Goal: Contribute content: Contribute content

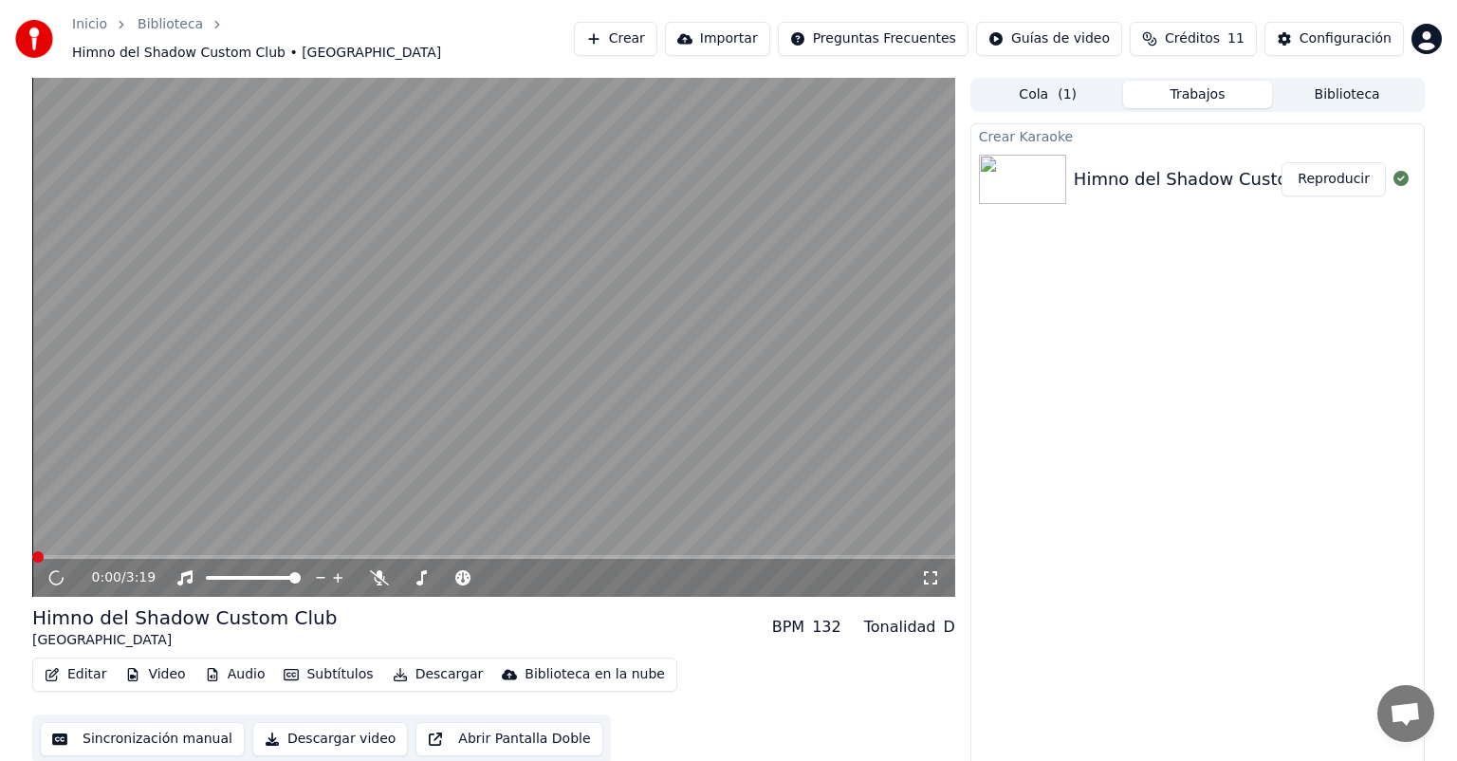
click at [1324, 171] on button "Reproducir" at bounding box center [1333, 179] width 104 height 34
click at [1340, 171] on button "Reproducir" at bounding box center [1333, 179] width 104 height 34
click at [1319, 163] on button "Reproducir" at bounding box center [1333, 179] width 104 height 34
click at [417, 662] on button "Descargar" at bounding box center [438, 674] width 106 height 27
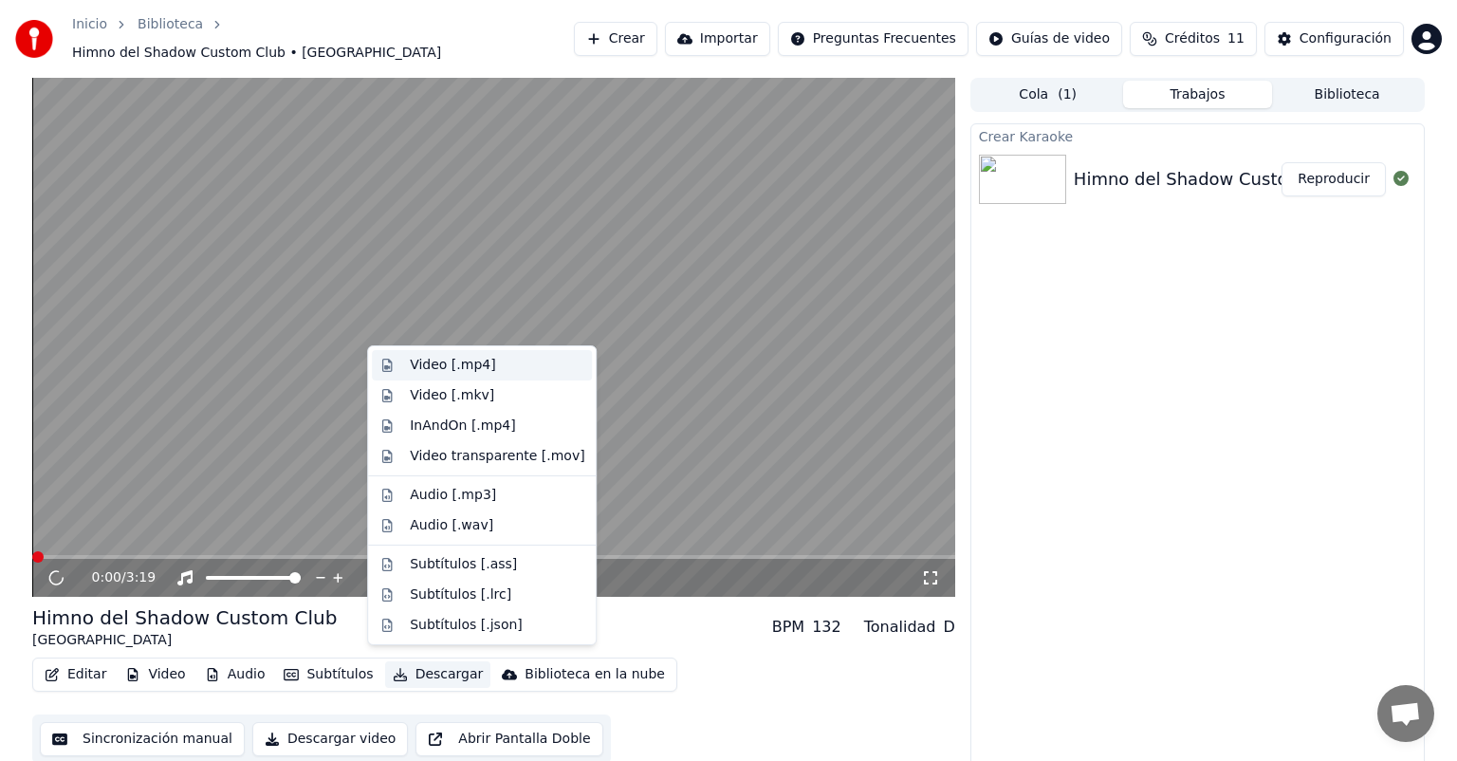
click at [438, 366] on div "Video [.mp4]" at bounding box center [452, 365] width 85 height 19
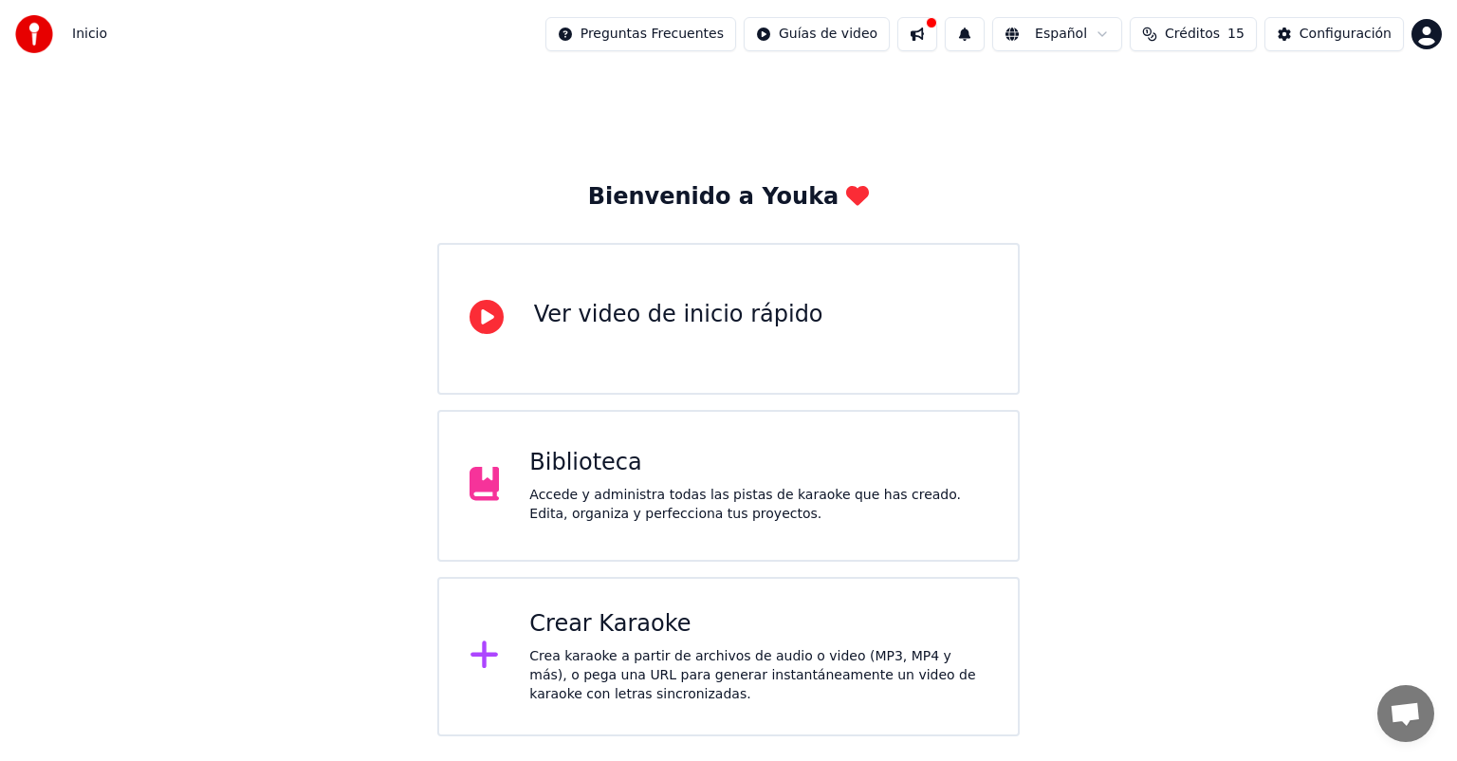
click at [937, 31] on button at bounding box center [917, 34] width 40 height 34
click at [838, 37] on html "Inicio Preguntas Frecuentes Guías de video Español Créditos 15 Configuración Bi…" at bounding box center [728, 368] width 1457 height 736
click at [1365, 111] on html "Inicio Preguntas Frecuentes Guías de video Español Créditos 15 Configuración Bi…" at bounding box center [728, 368] width 1457 height 736
click at [1306, 434] on div "Bienvenido a Youka Ver video de inicio rápido Biblioteca Accede y administra to…" at bounding box center [728, 402] width 1457 height 668
click at [40, 31] on img at bounding box center [34, 34] width 38 height 38
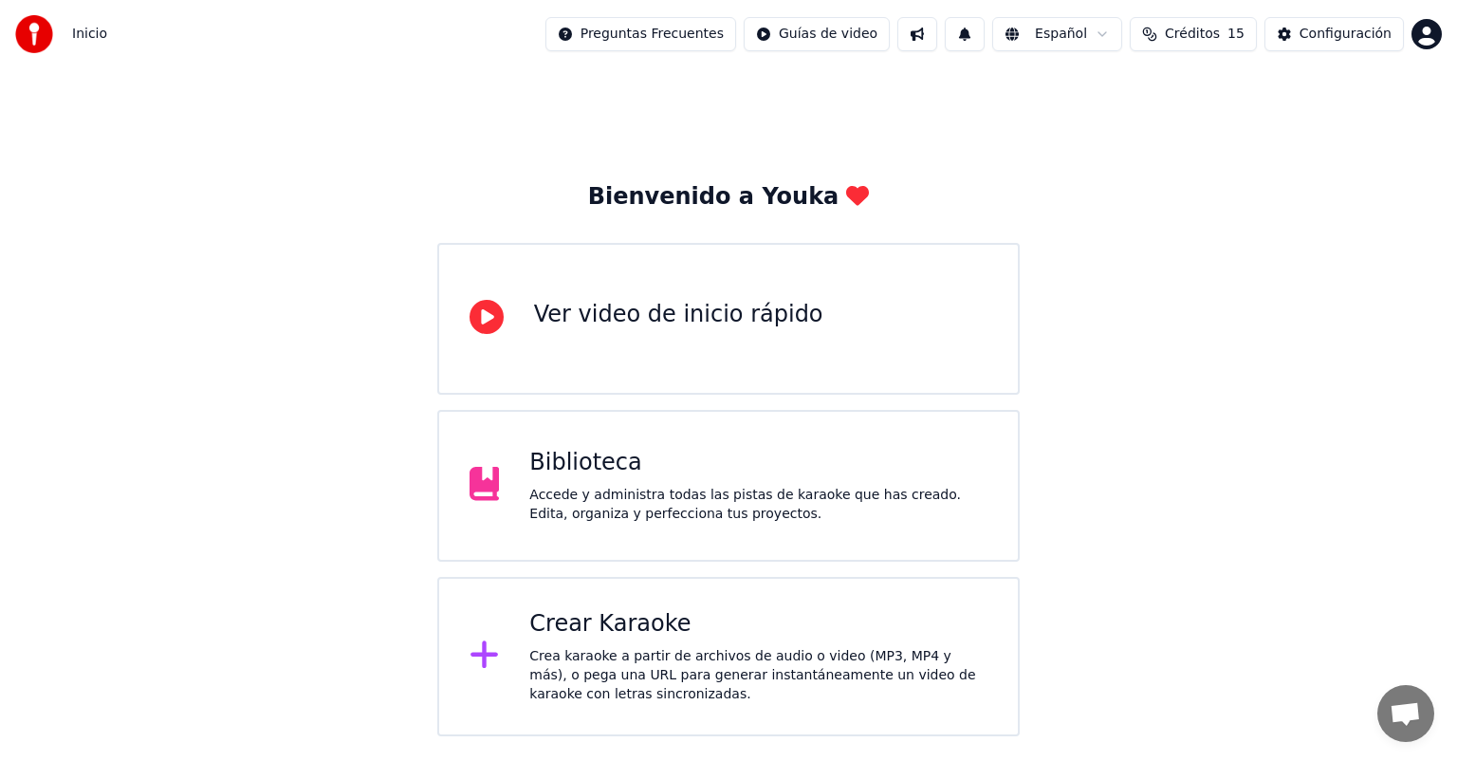
click at [80, 31] on span "Inicio" at bounding box center [89, 34] width 35 height 19
click at [594, 479] on div "Biblioteca Accede y administra todas las pistas de karaoke que has creado. Edit…" at bounding box center [758, 486] width 458 height 76
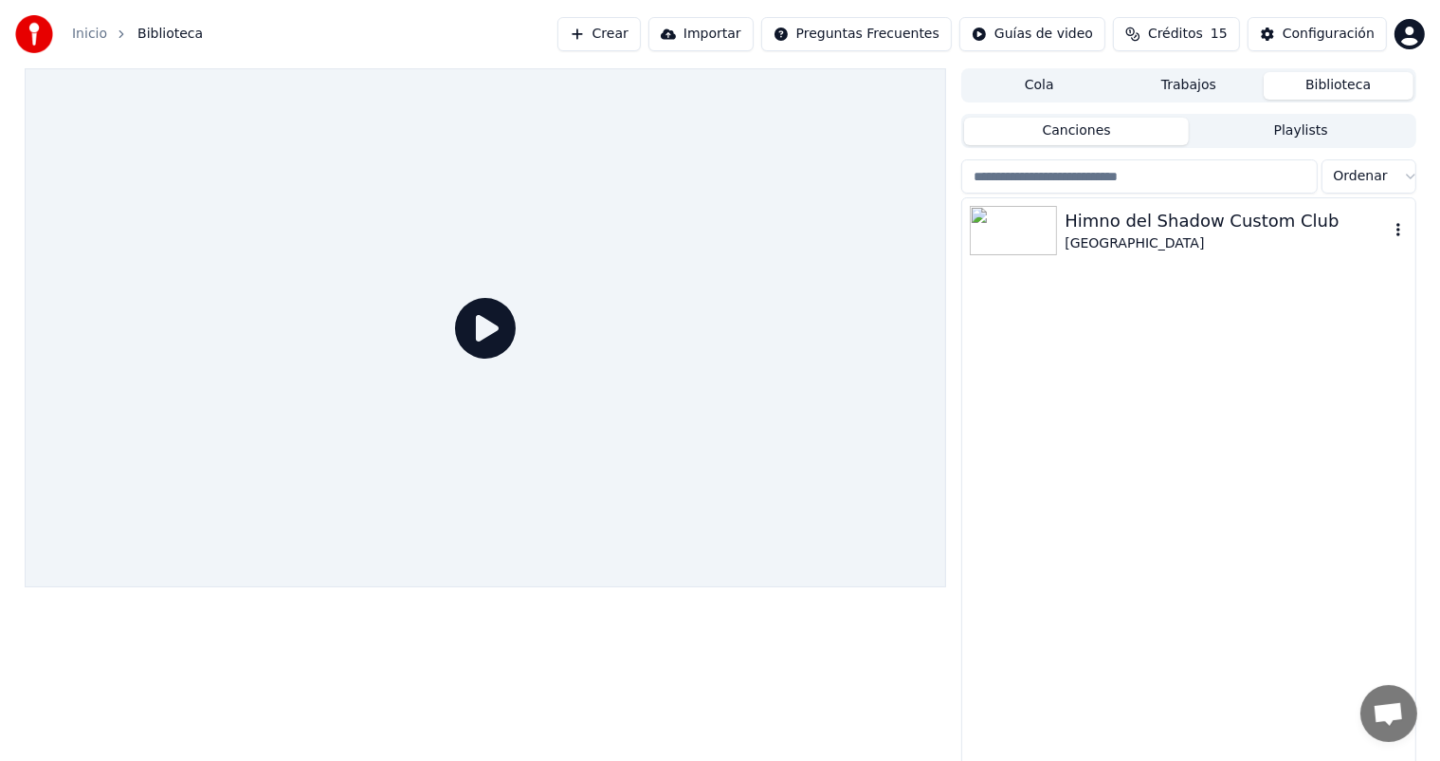
click at [1065, 220] on div "Himno del Shadow Custom Club" at bounding box center [1226, 221] width 323 height 27
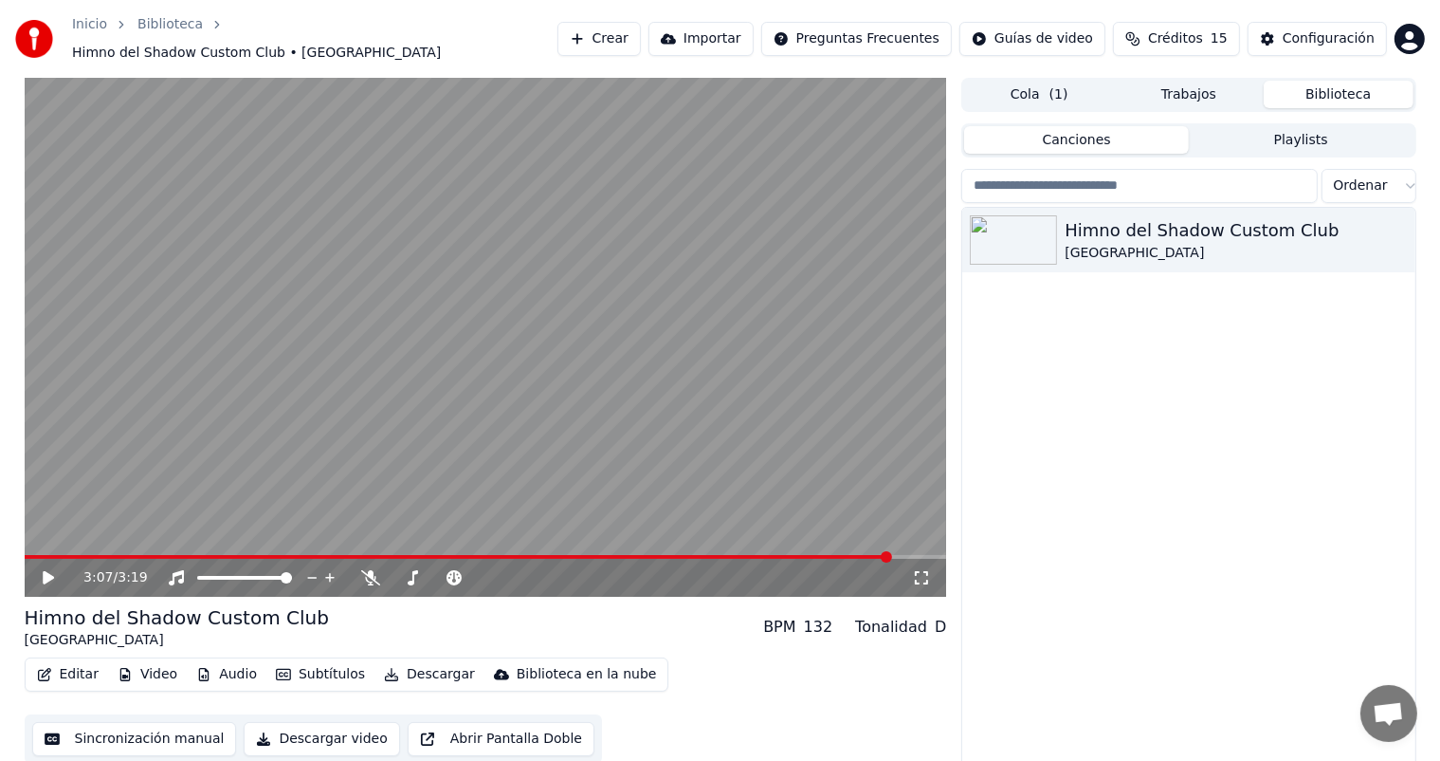
click at [42, 570] on icon at bounding box center [62, 577] width 45 height 15
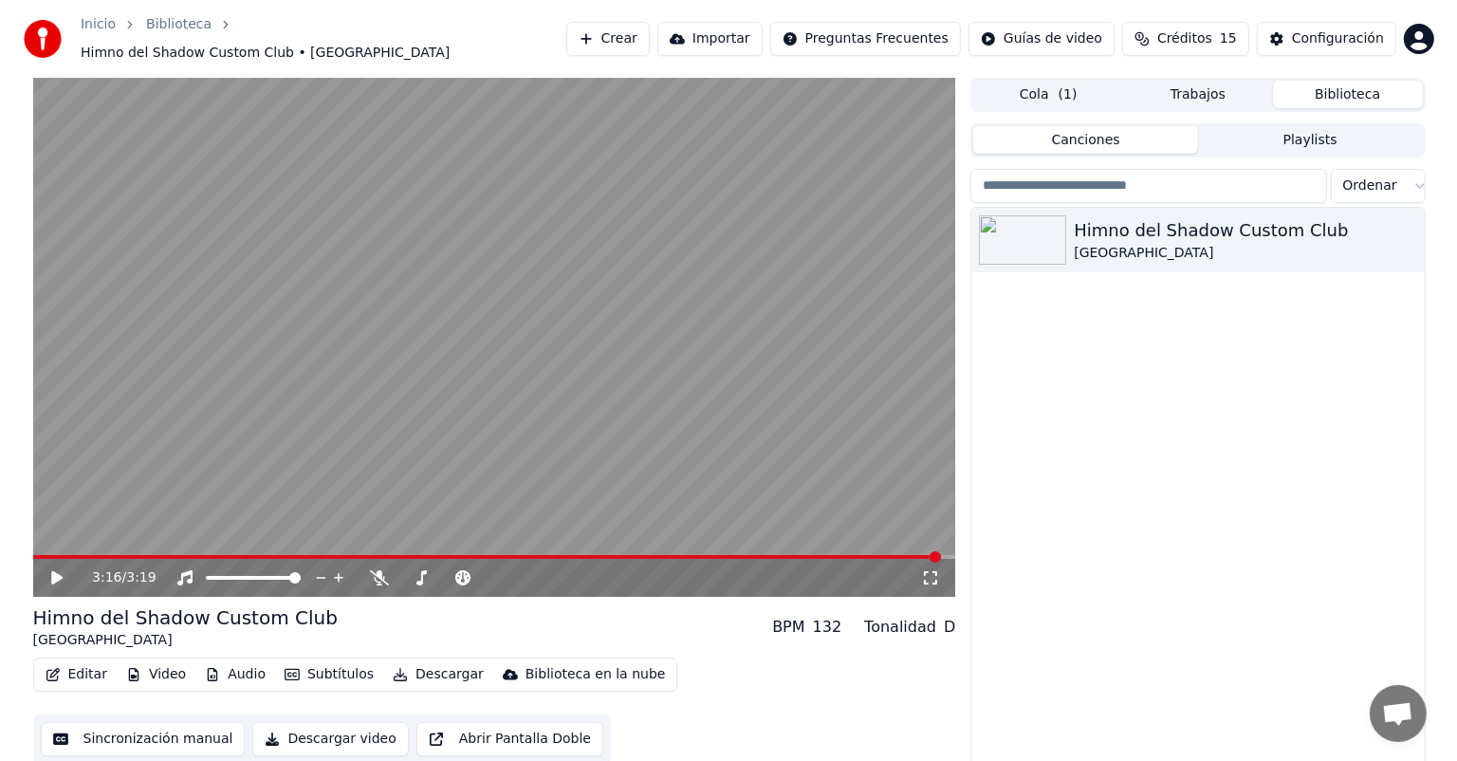
scroll to position [8, 0]
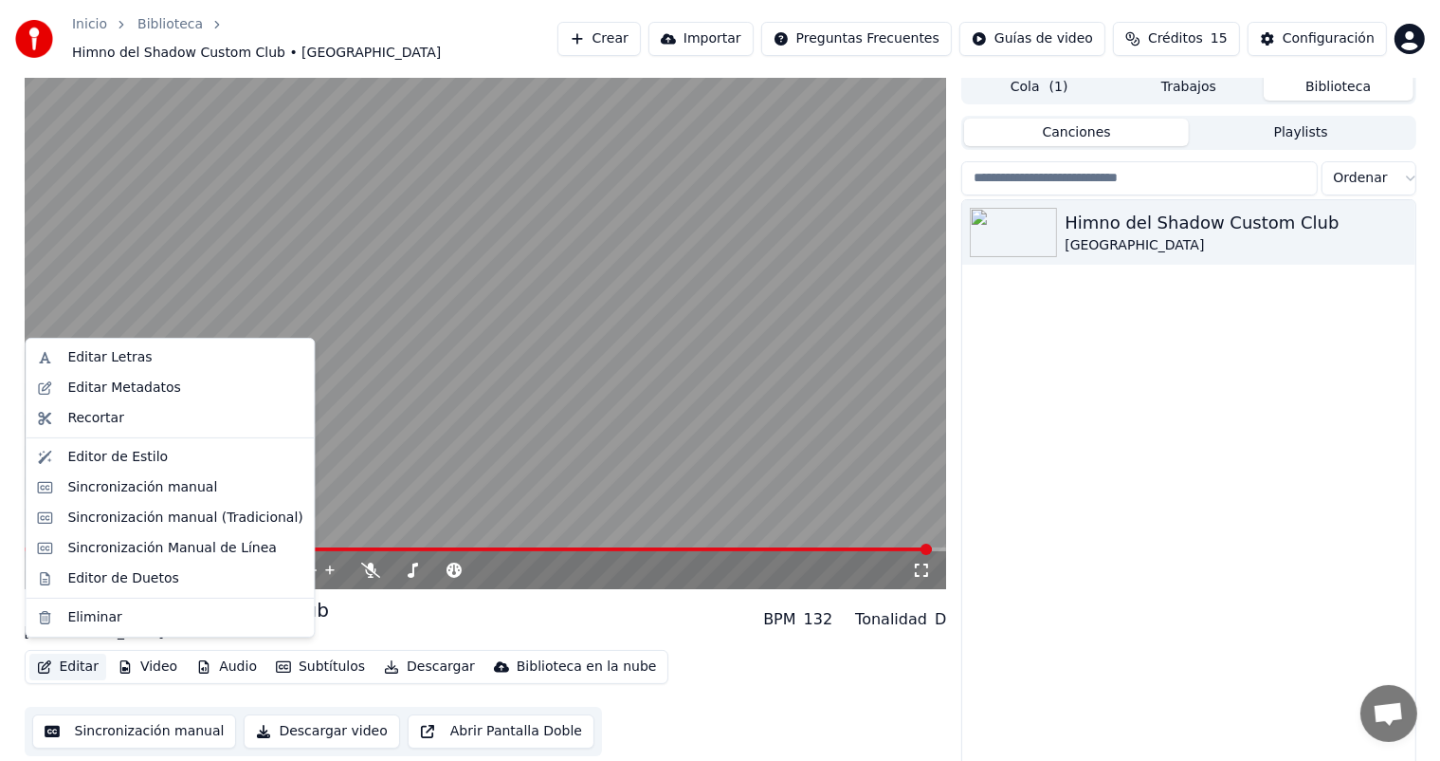
click at [59, 660] on button "Editar" at bounding box center [67, 666] width 77 height 27
click at [101, 355] on div "Editar Letras" at bounding box center [109, 357] width 84 height 19
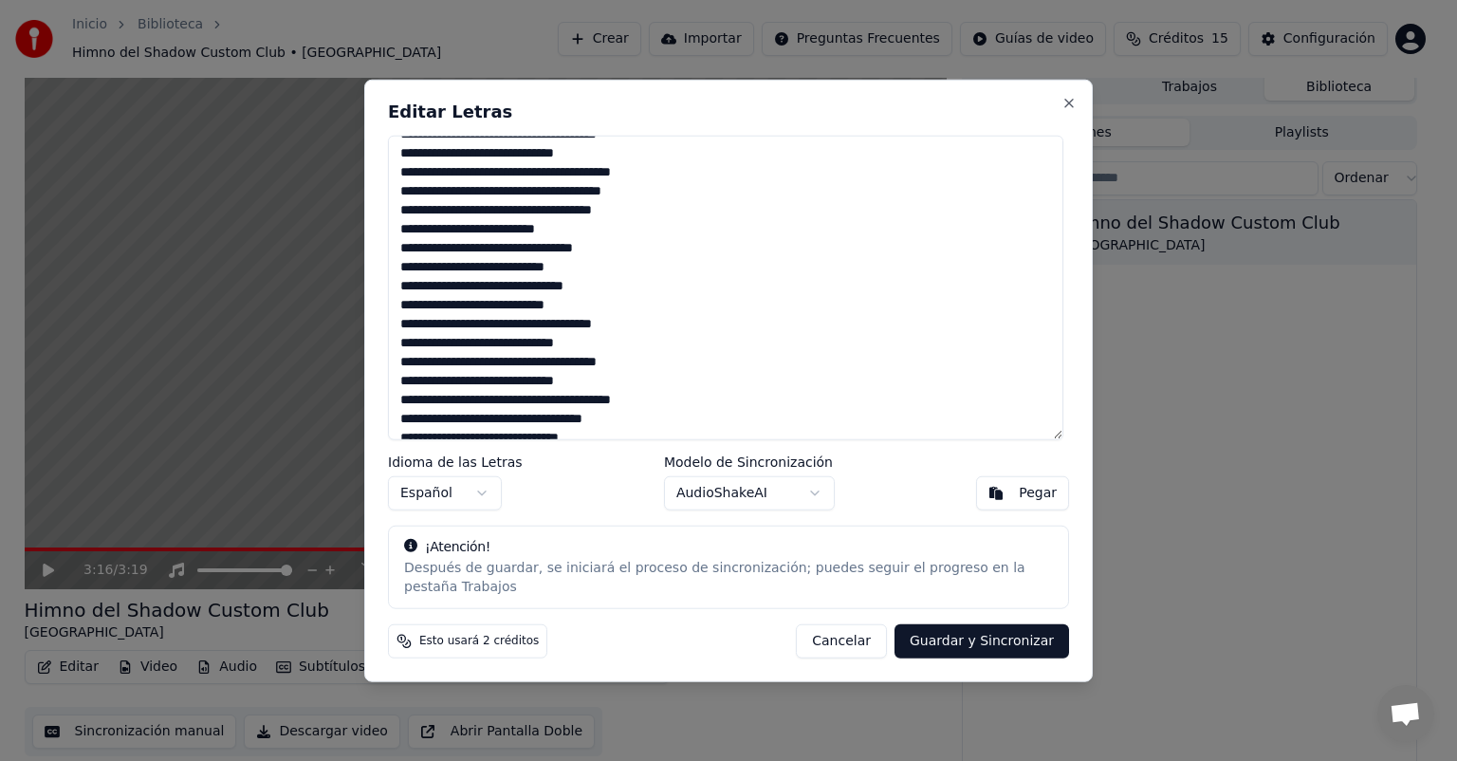
scroll to position [357, 0]
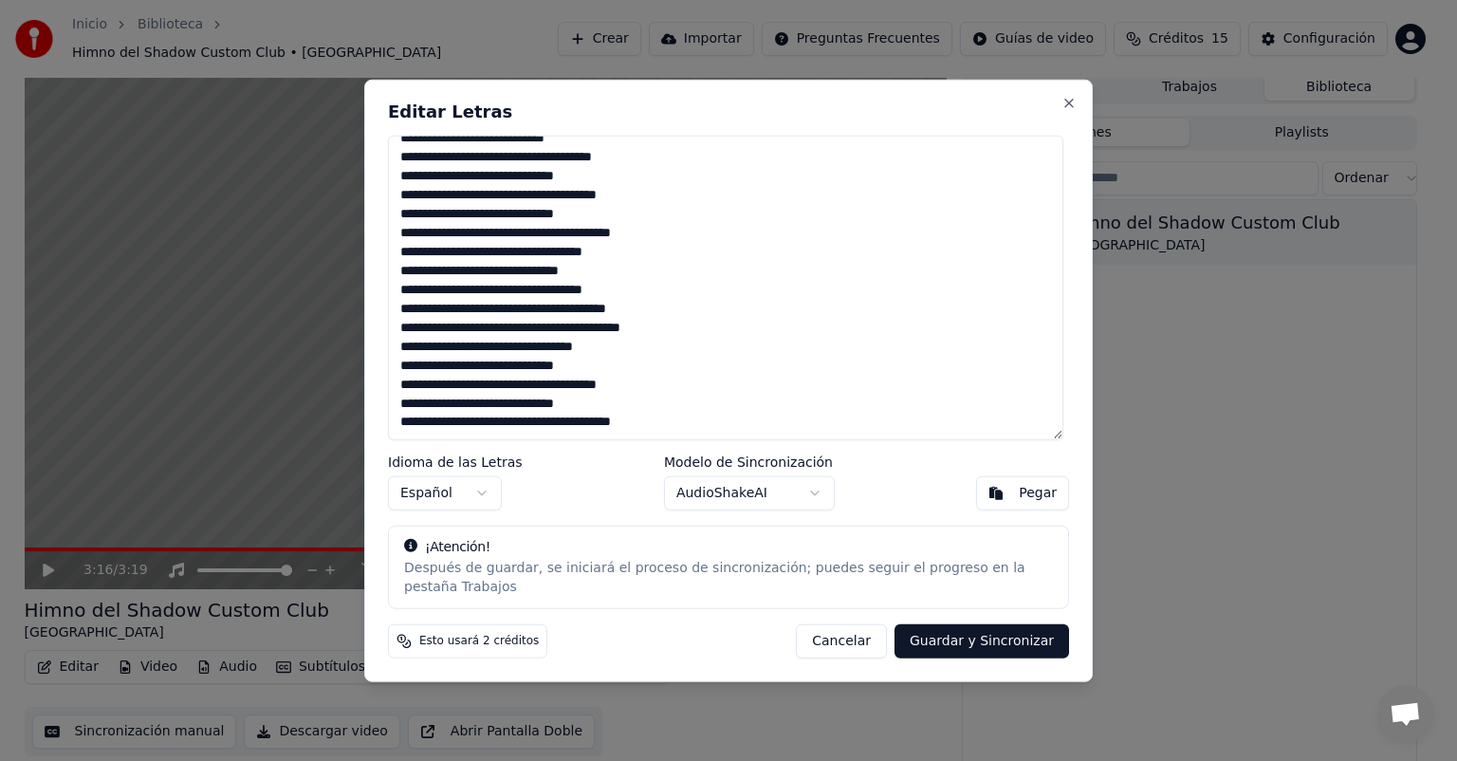
drag, startPoint x: 403, startPoint y: 375, endPoint x: 706, endPoint y: 429, distance: 307.3
click at [706, 429] on textarea at bounding box center [725, 288] width 675 height 304
click at [781, 438] on textarea at bounding box center [725, 288] width 675 height 304
drag, startPoint x: 405, startPoint y: 365, endPoint x: 717, endPoint y: 426, distance: 317.8
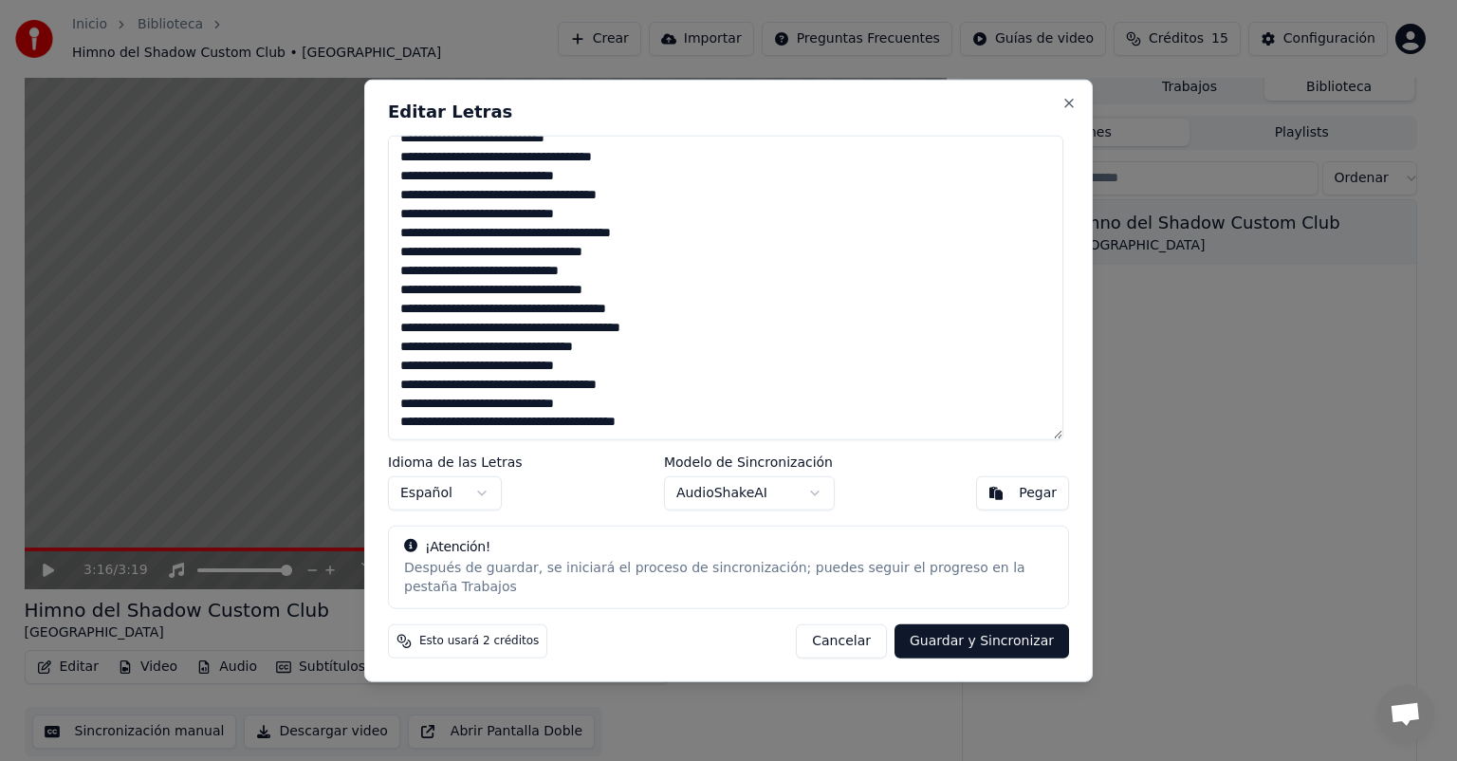
click at [717, 426] on textarea at bounding box center [725, 288] width 675 height 304
click at [717, 417] on textarea at bounding box center [725, 288] width 675 height 304
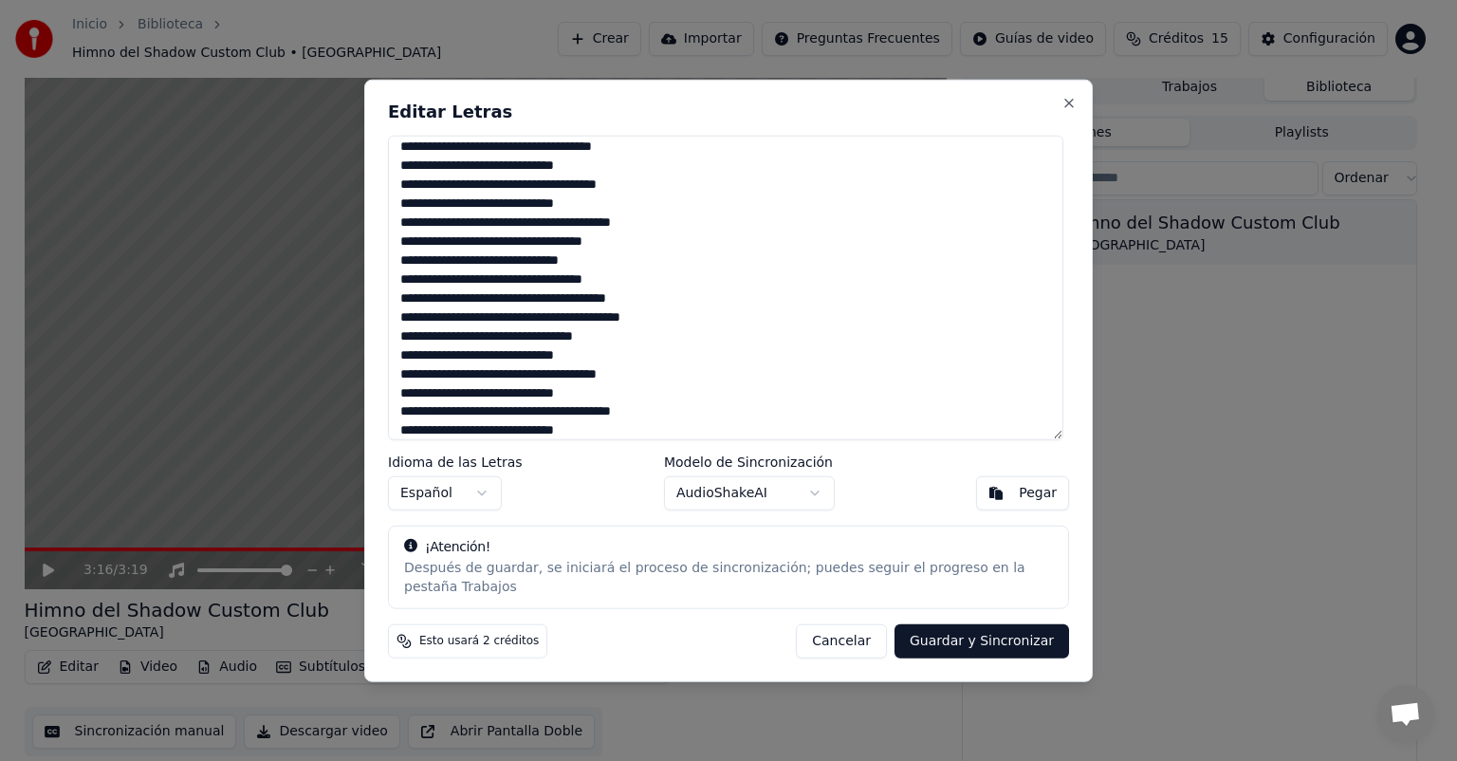
scroll to position [424, 0]
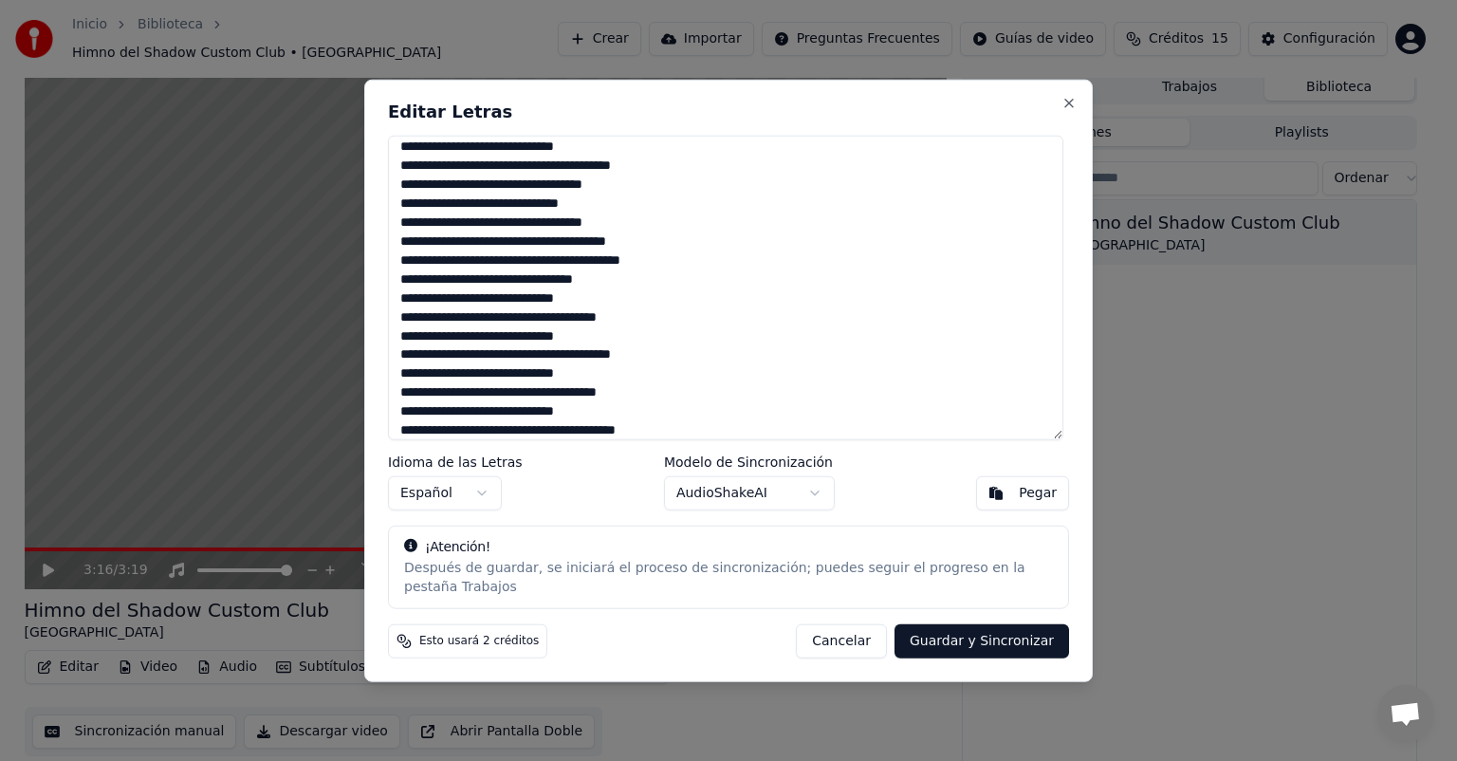
click at [985, 634] on button "Guardar y Sincronizar" at bounding box center [981, 640] width 174 height 34
type textarea "**********"
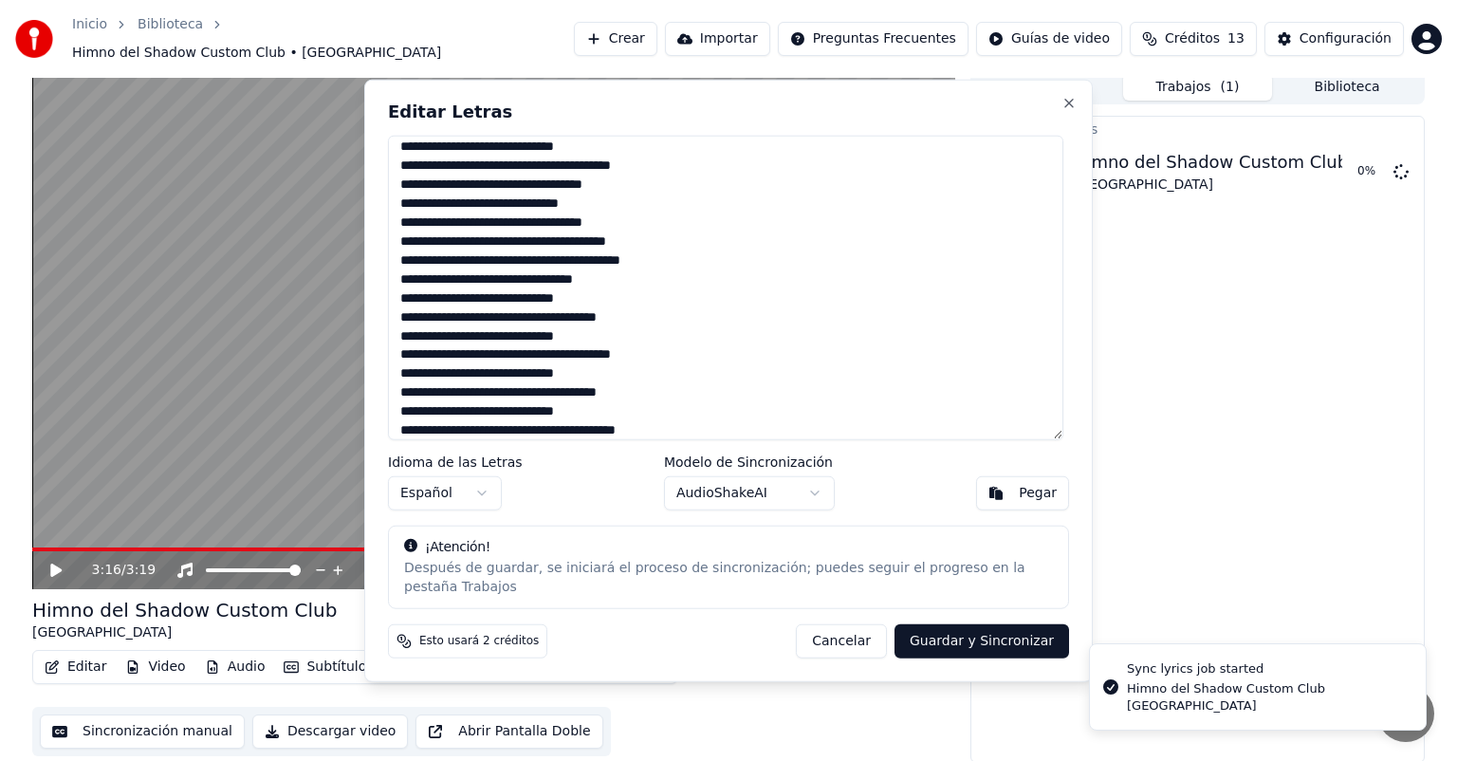
scroll to position [0, 0]
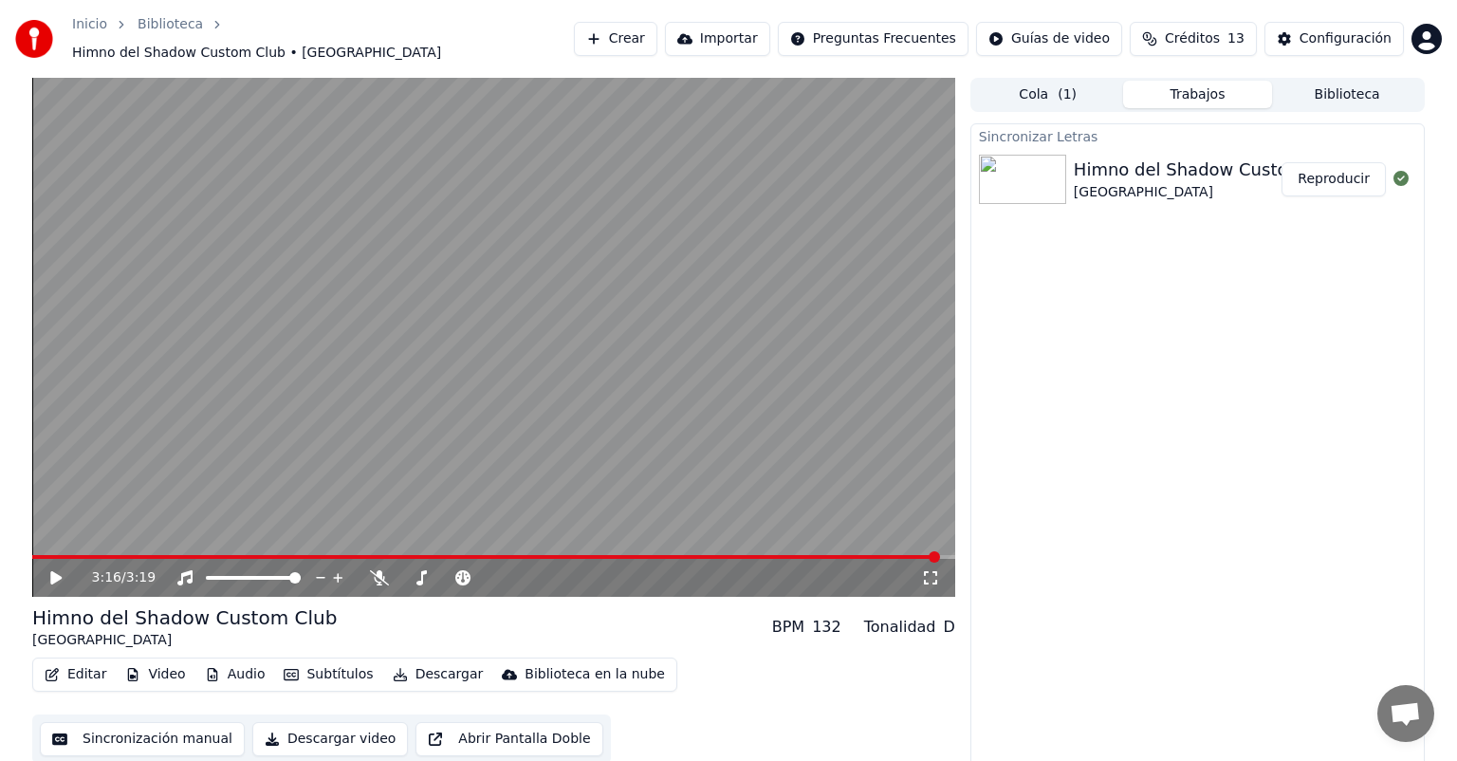
click at [396, 664] on button "Descargar" at bounding box center [438, 674] width 106 height 27
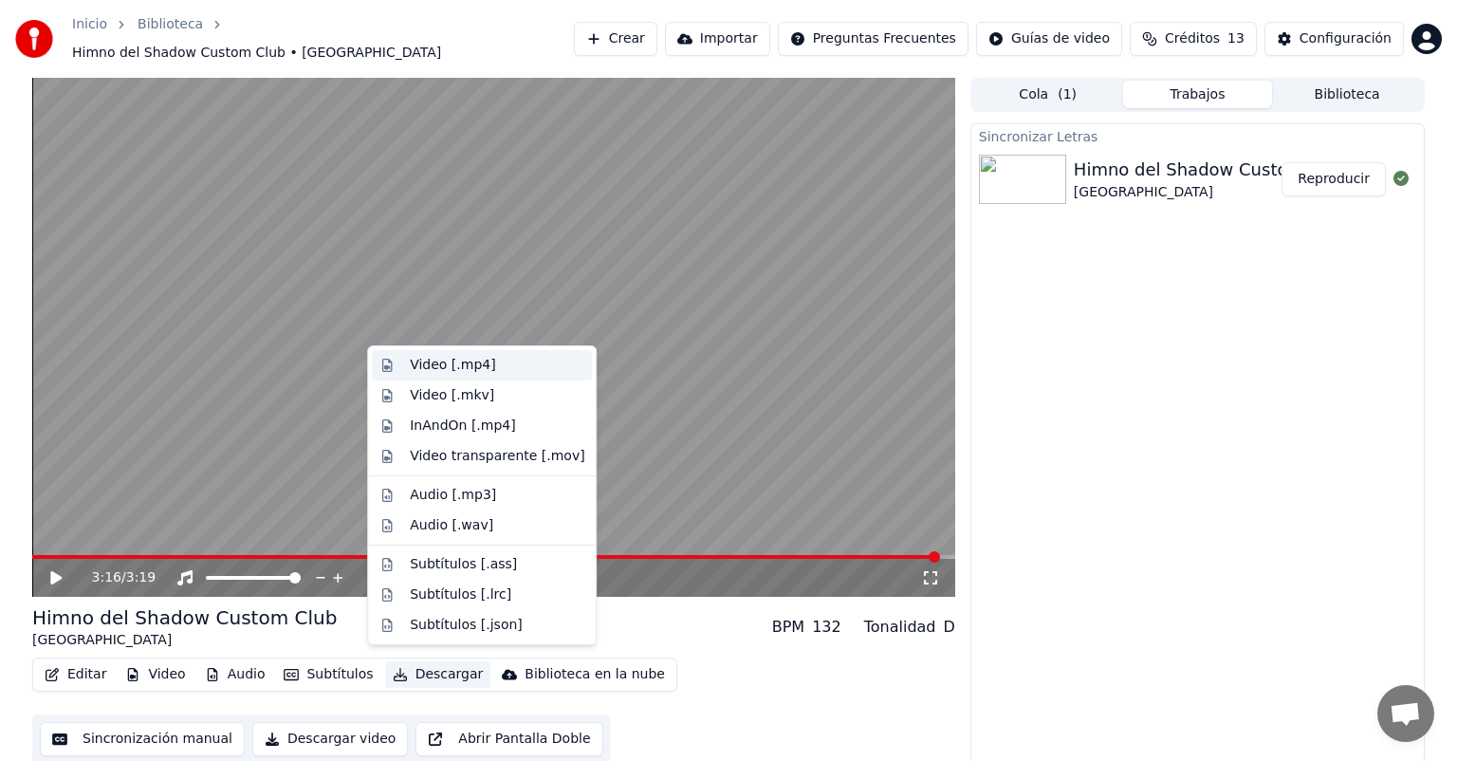
click at [433, 364] on div "Video [.mp4]" at bounding box center [452, 365] width 85 height 19
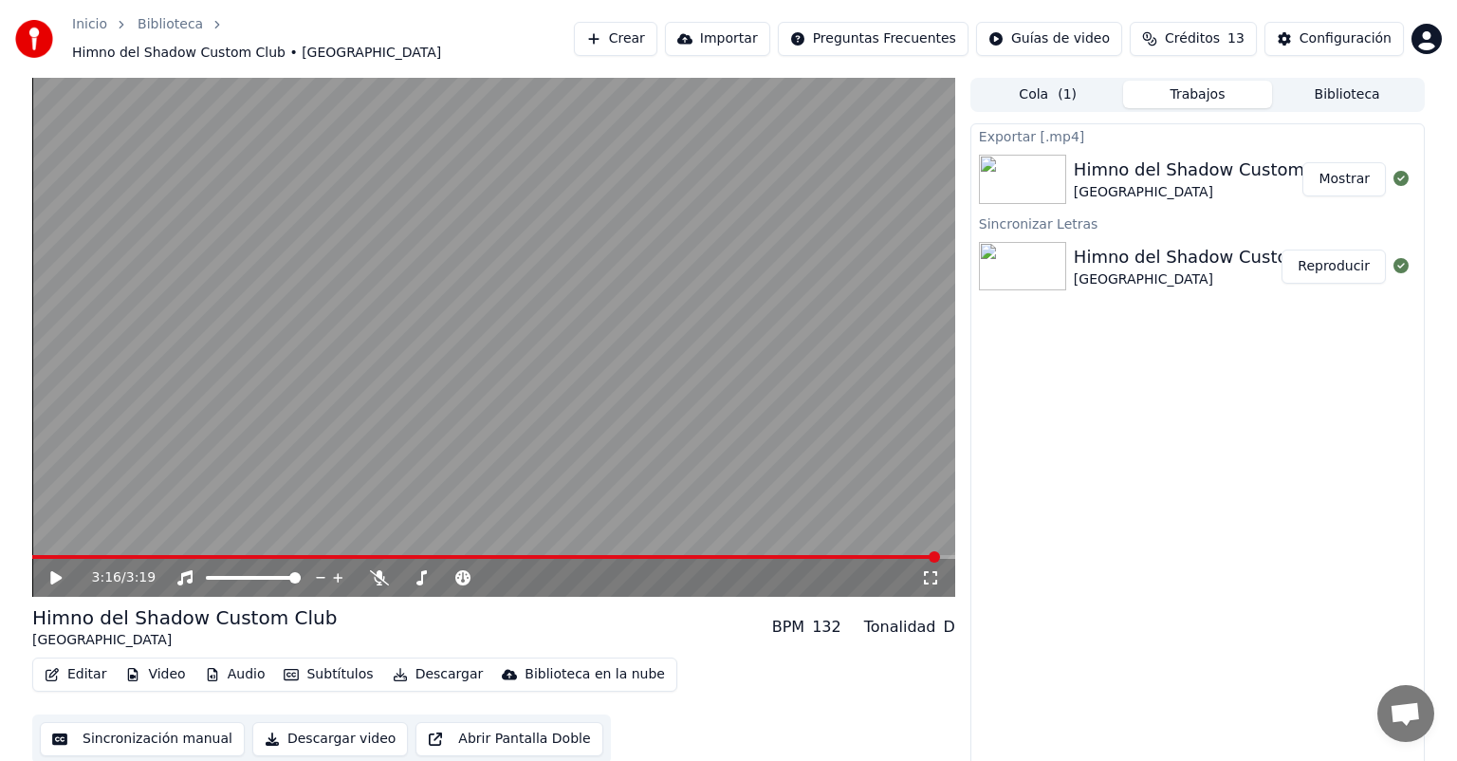
click at [1328, 171] on button "Mostrar" at bounding box center [1343, 179] width 83 height 34
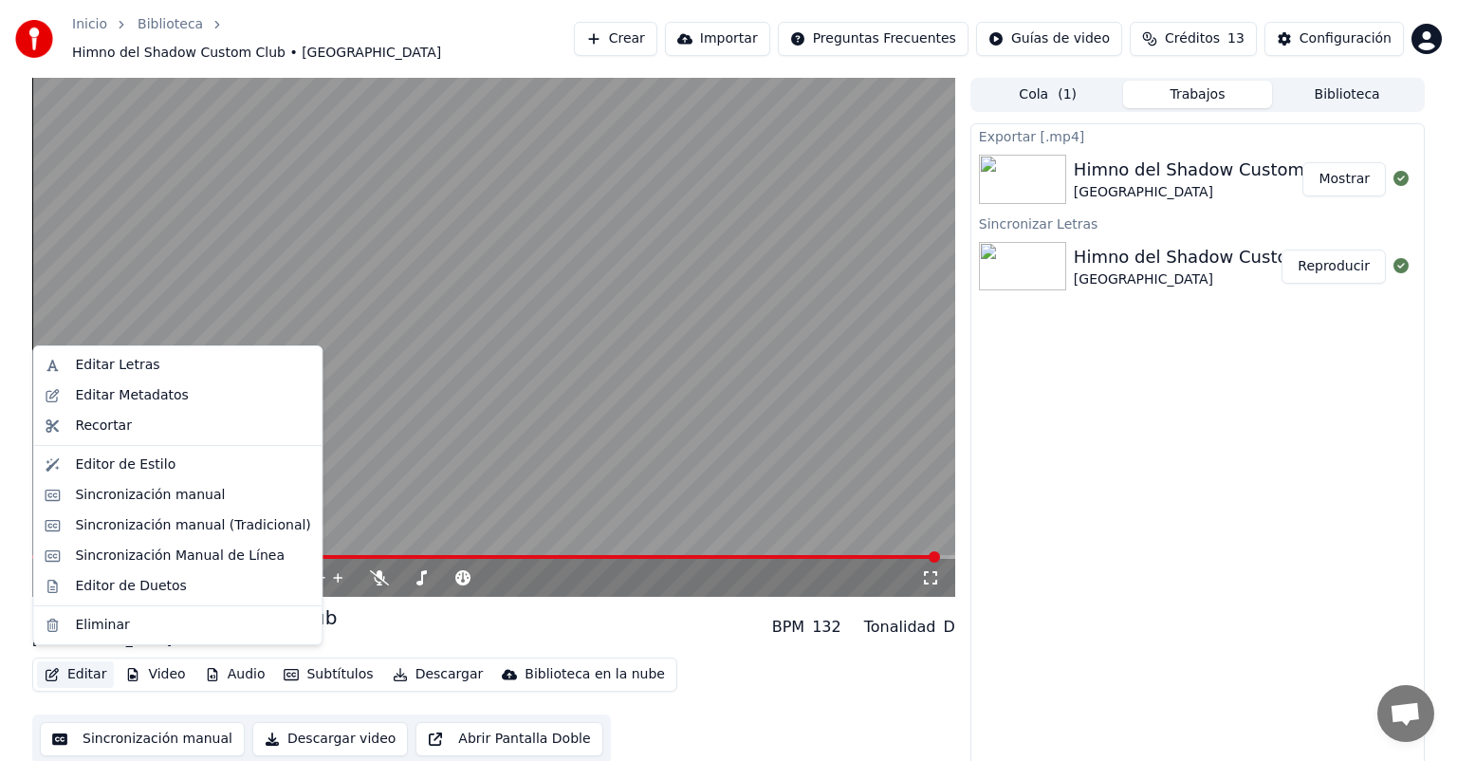
click at [68, 664] on button "Editar" at bounding box center [75, 674] width 77 height 27
click at [118, 364] on div "Editar Letras" at bounding box center [117, 365] width 84 height 19
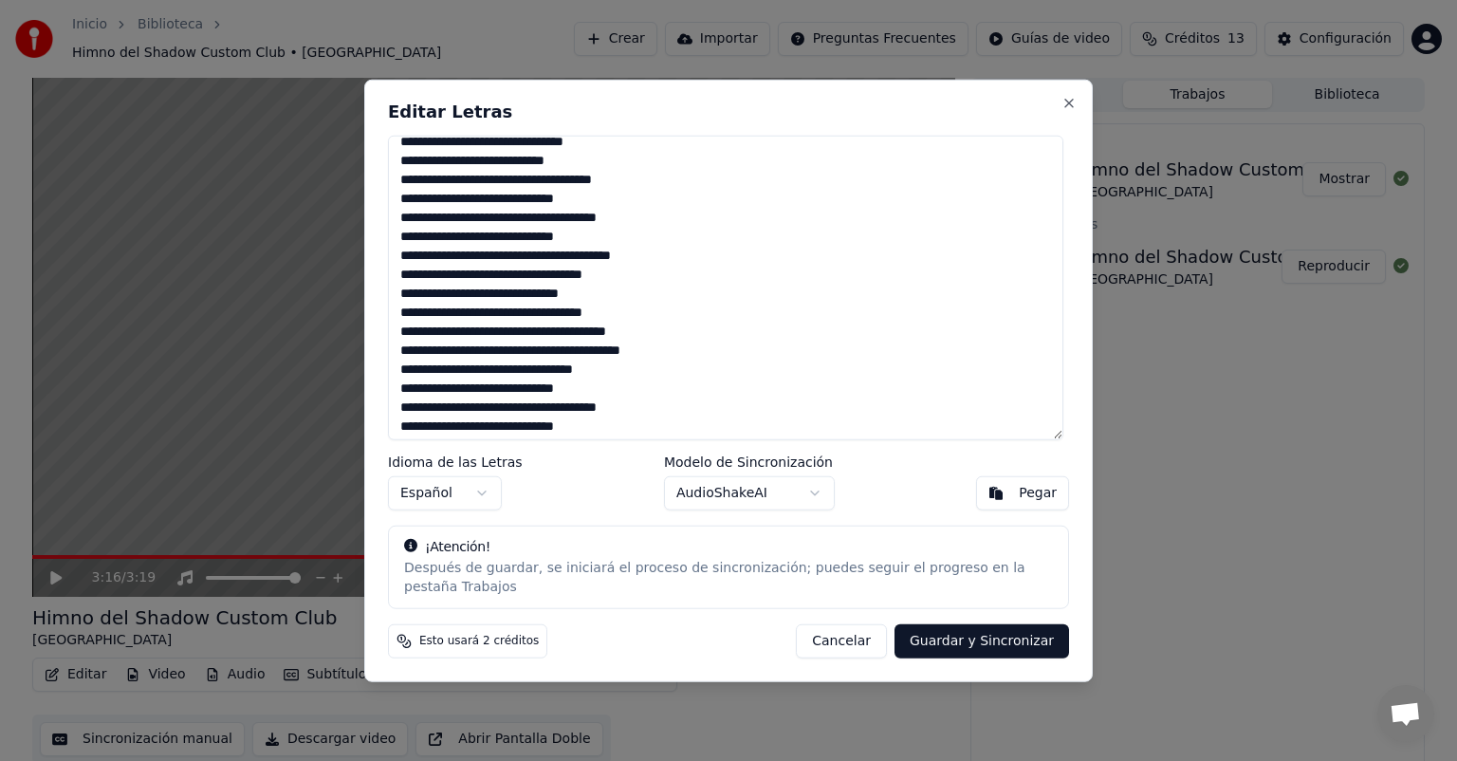
scroll to position [451, 0]
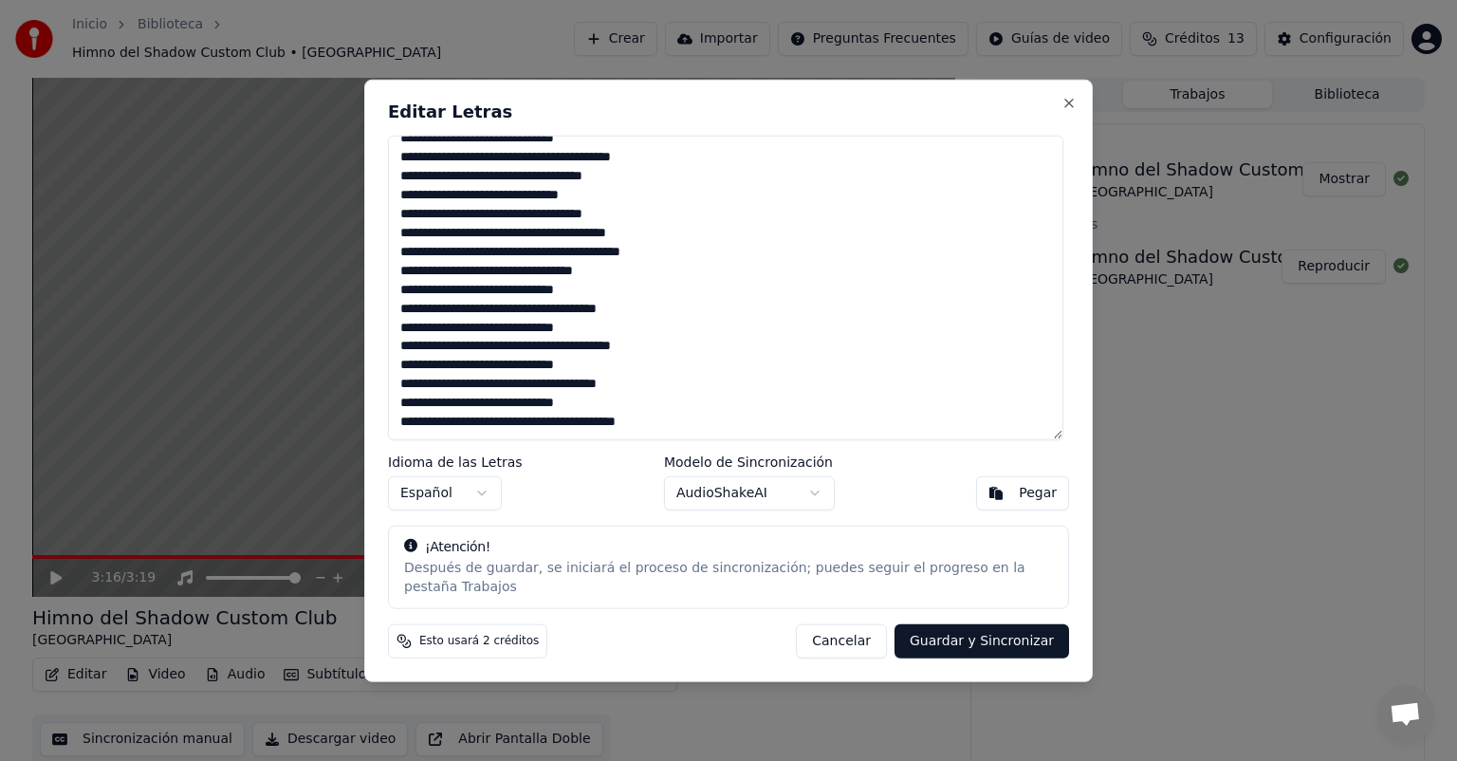
drag, startPoint x: 401, startPoint y: 351, endPoint x: 712, endPoint y: 413, distance: 317.3
click at [710, 413] on textarea at bounding box center [725, 288] width 675 height 304
click at [712, 413] on textarea at bounding box center [725, 288] width 675 height 304
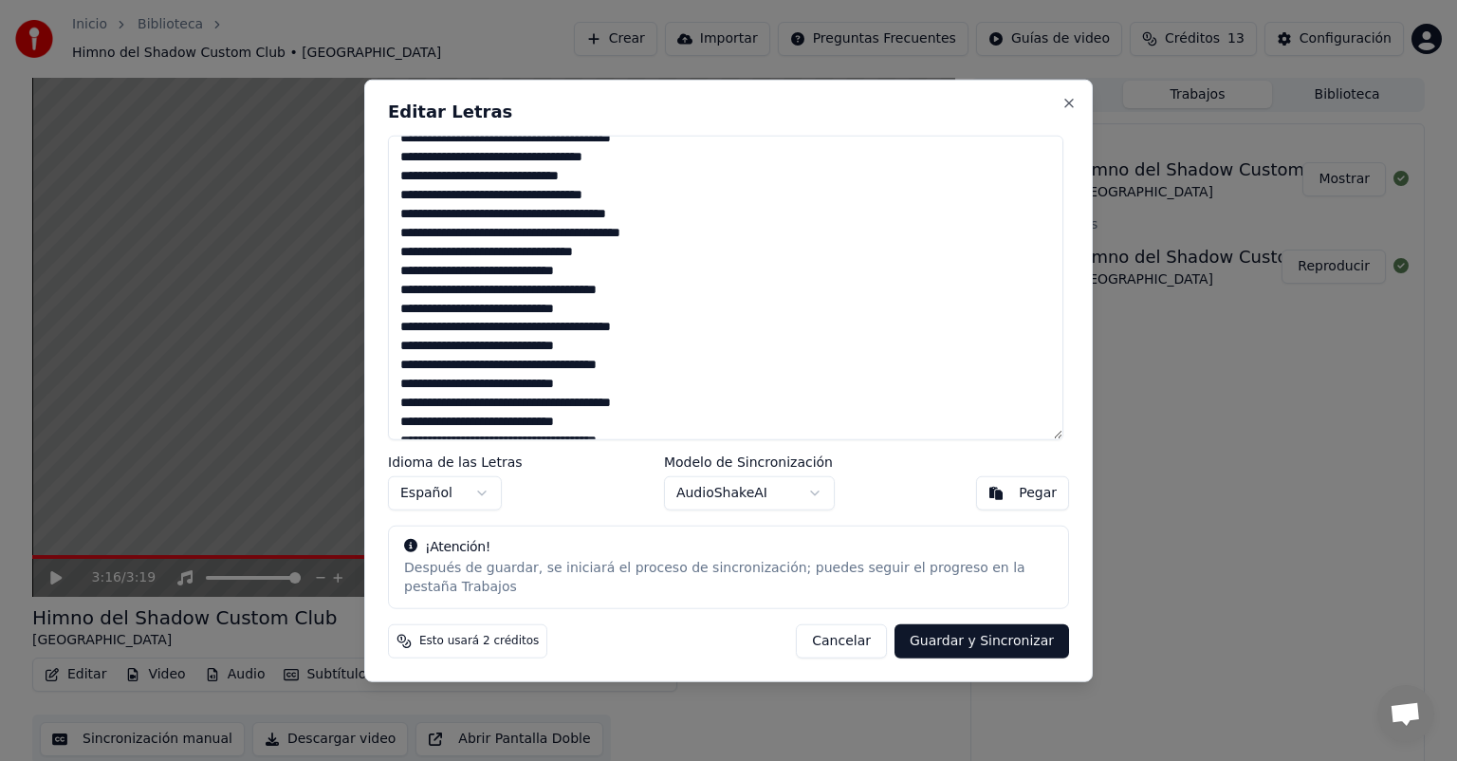
scroll to position [500, 0]
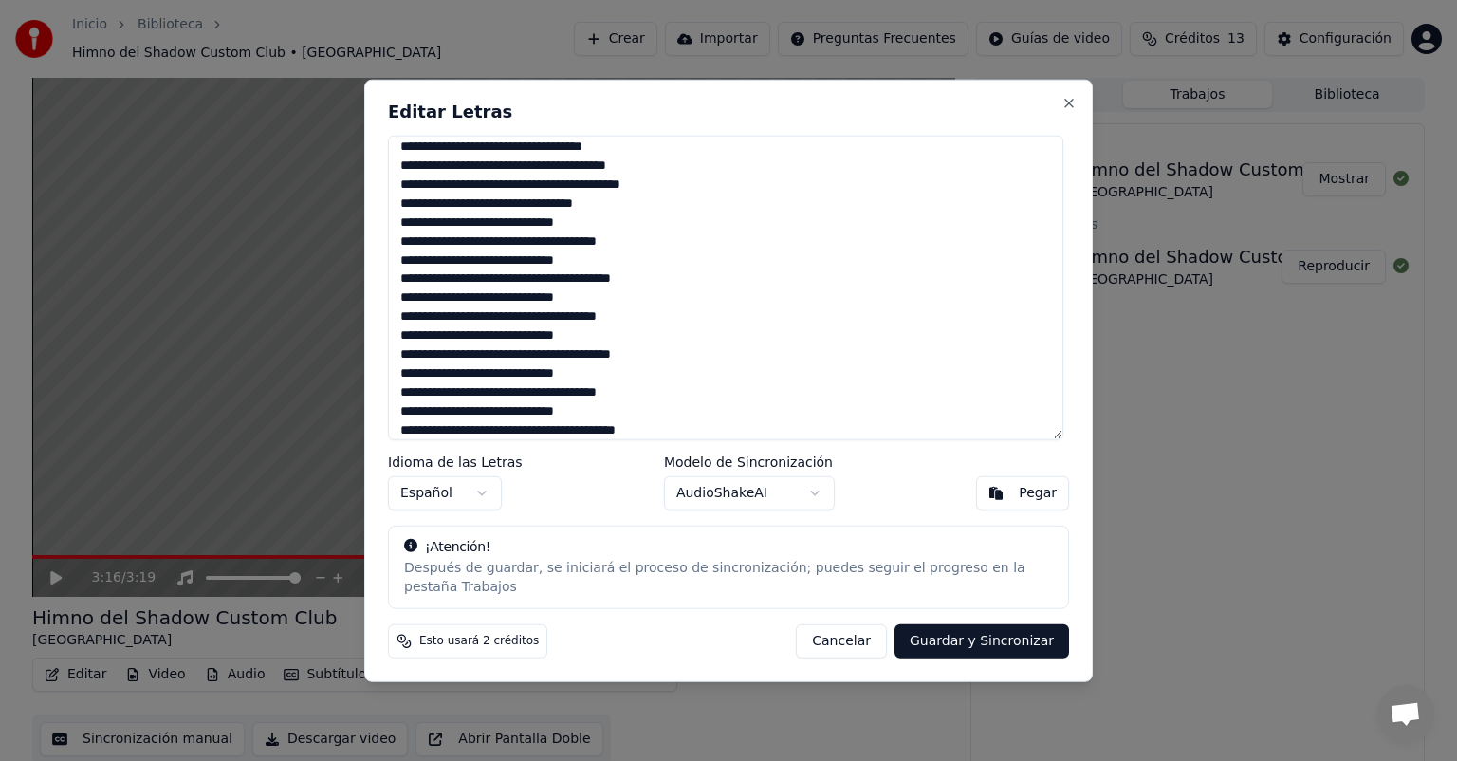
click at [952, 631] on button "Guardar y Sincronizar" at bounding box center [981, 640] width 174 height 34
type textarea "**********"
